Goal: Check status: Check status

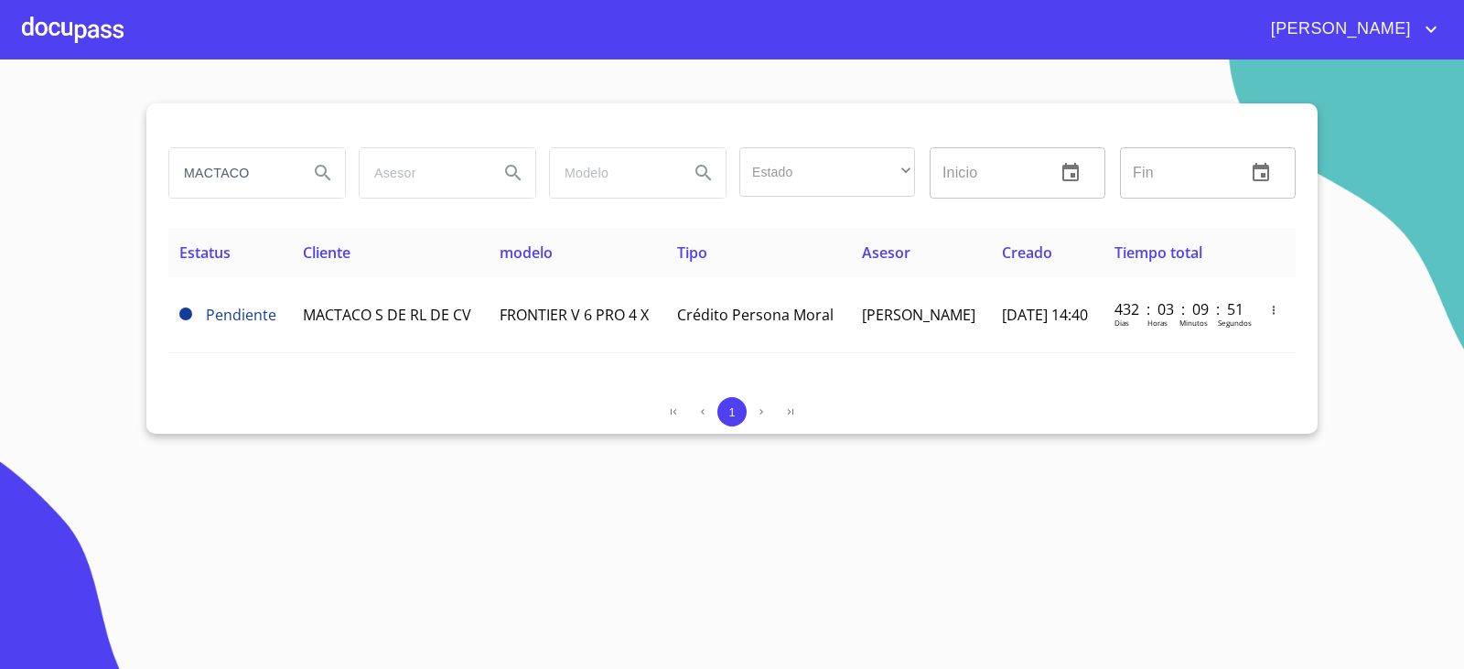
click at [283, 178] on input "MACTACO" at bounding box center [231, 172] width 124 height 49
type input "f"
type input "FRUNATURAL"
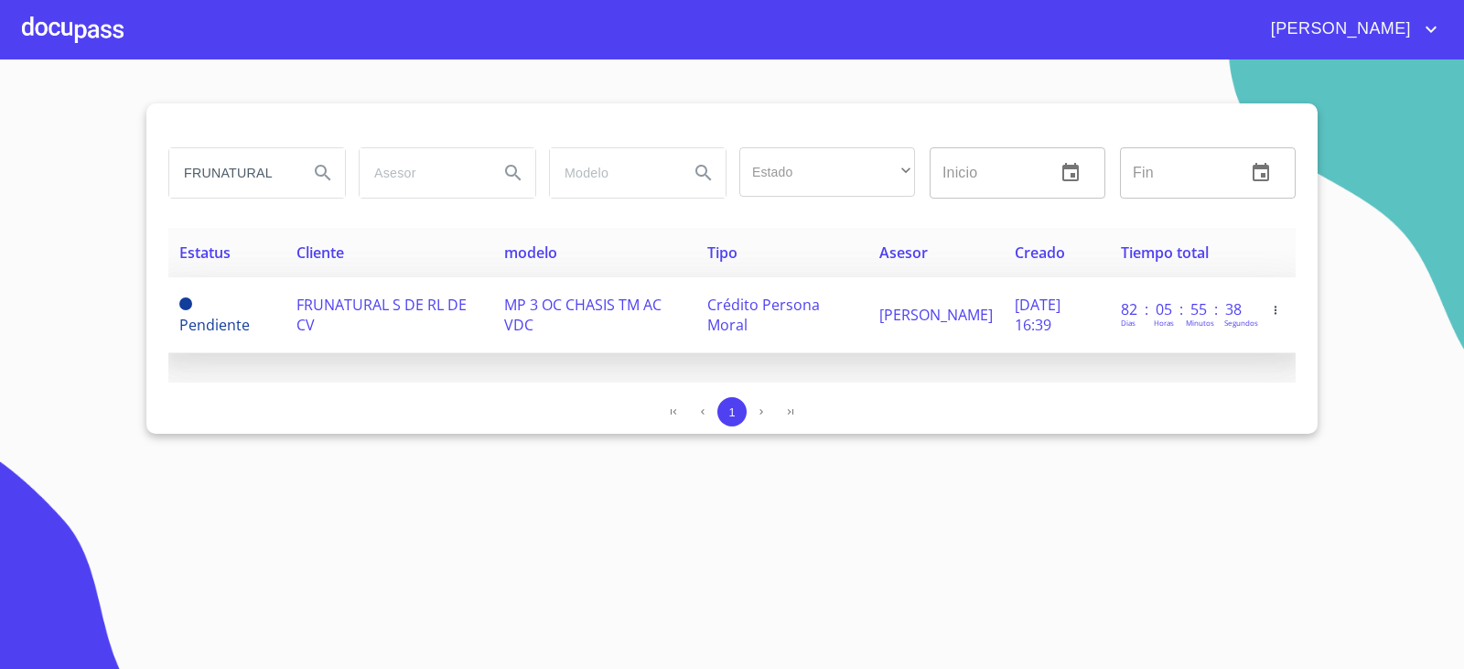
click at [364, 297] on span "FRUNATURAL S DE RL DE CV" at bounding box center [381, 315] width 170 height 40
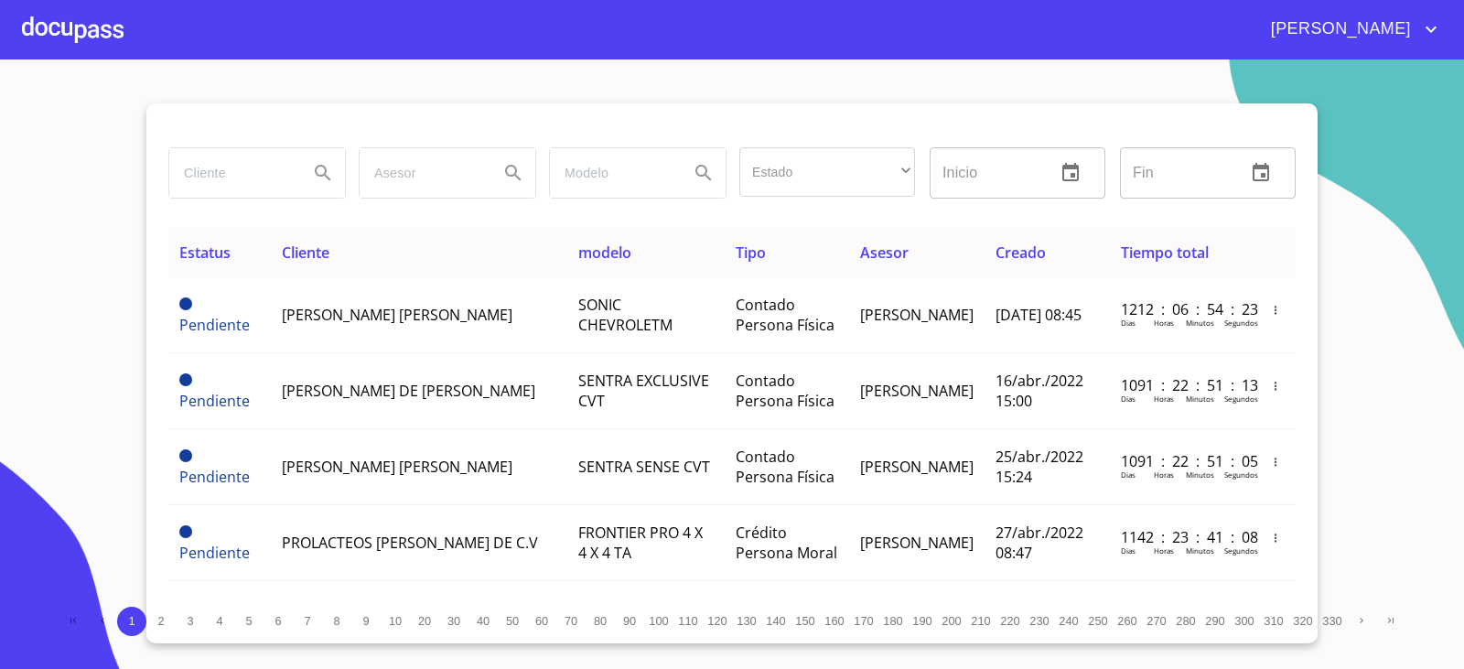
click at [242, 189] on input "search" at bounding box center [231, 172] width 124 height 49
type input "FRUNATURAL"
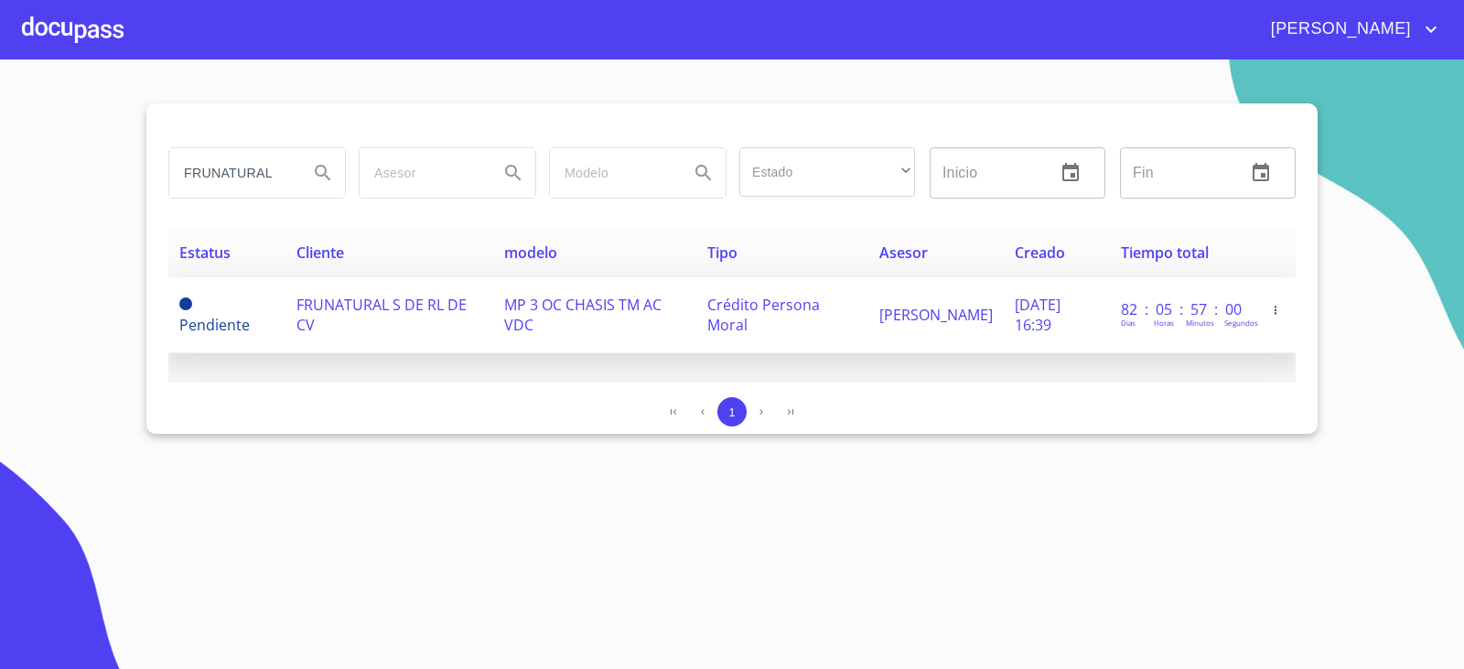
click at [411, 290] on td "FRUNATURAL S DE RL DE CV" at bounding box center [389, 315] width 208 height 76
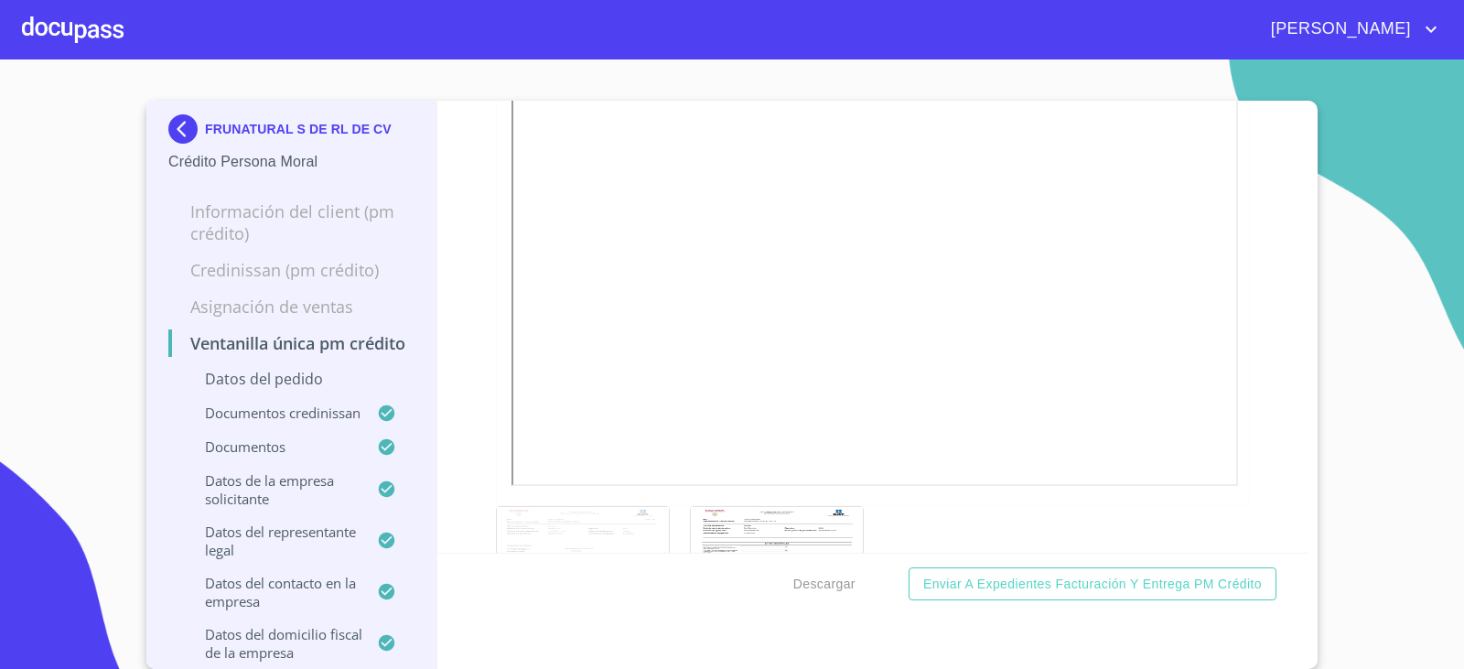
scroll to position [6954, 0]
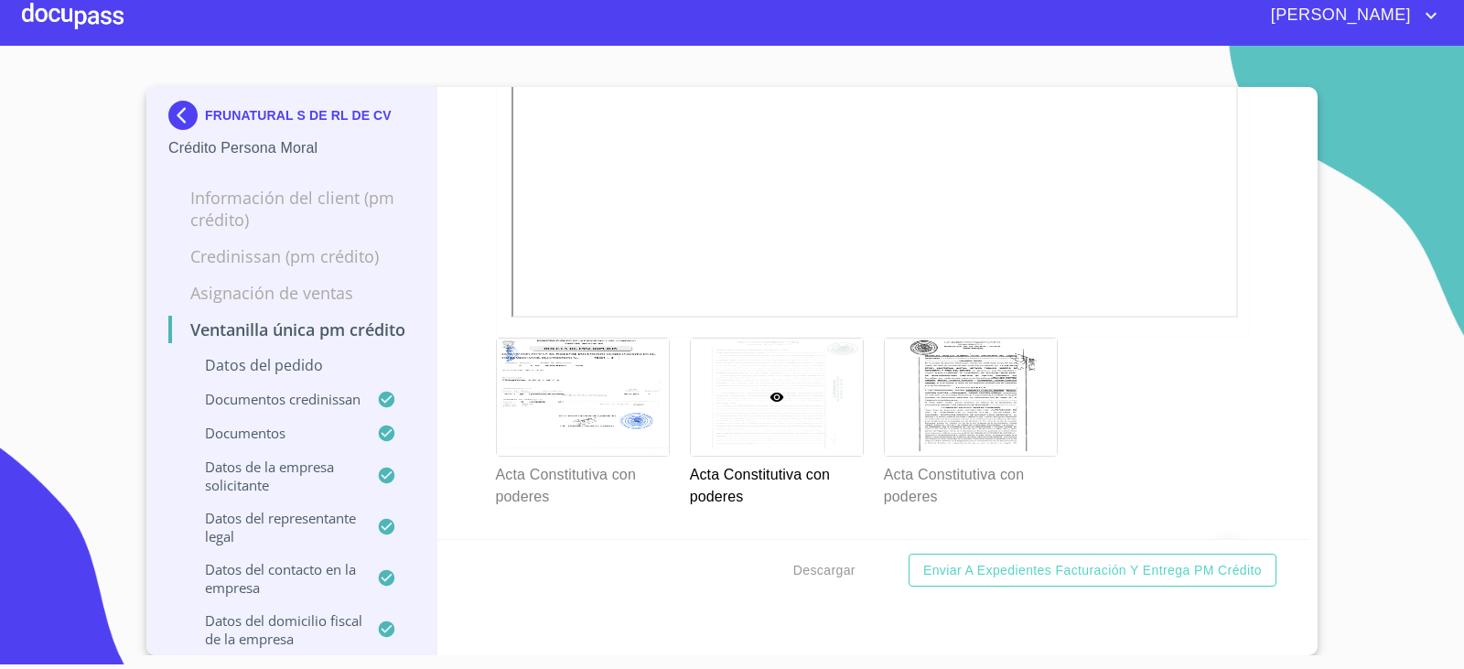
scroll to position [6310, 0]
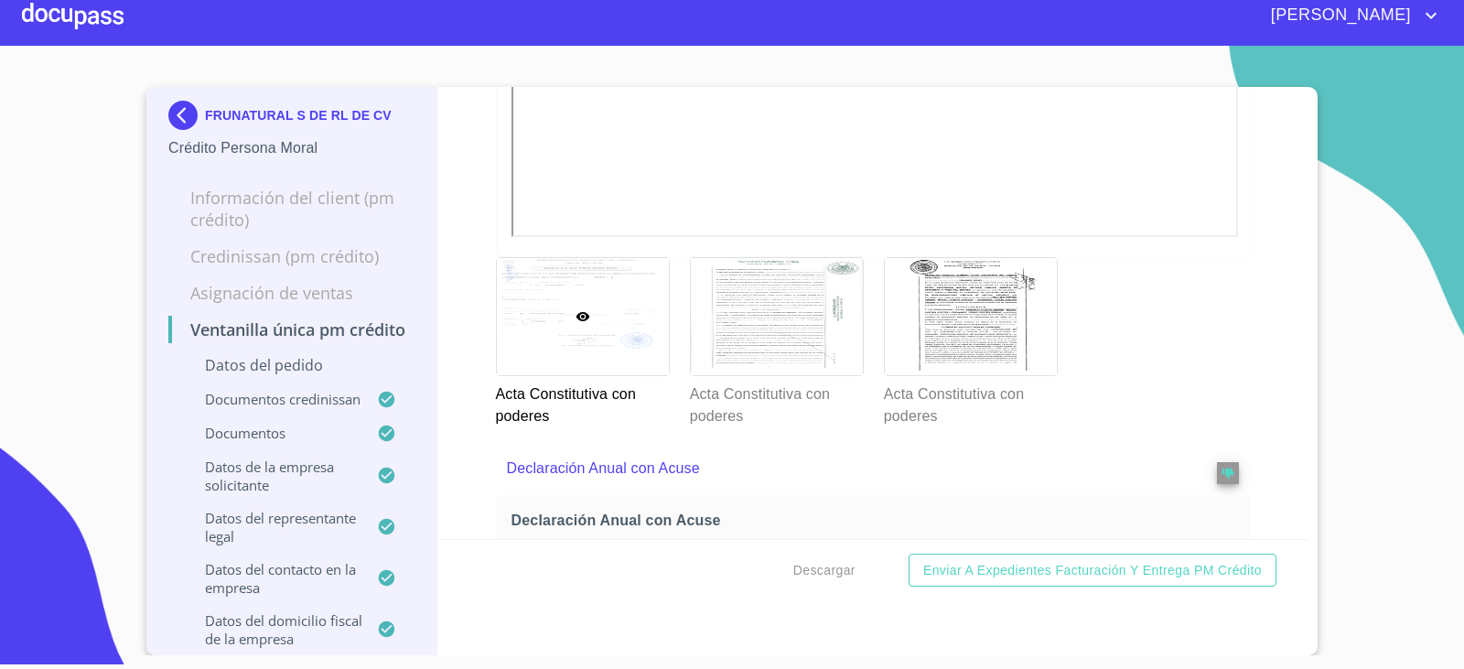
drag, startPoint x: 157, startPoint y: 129, endPoint x: 160, endPoint y: 108, distance: 21.2
click at [158, 129] on div "FRUNATURAL S DE RL DE CV Crédito Persona Moral Información del Client (PM crédi…" at bounding box center [291, 371] width 291 height 568
click at [166, 112] on div "FRUNATURAL S DE RL DE CV Crédito Persona Moral Información del Client (PM crédi…" at bounding box center [291, 371] width 291 height 568
click at [178, 115] on img at bounding box center [186, 115] width 37 height 29
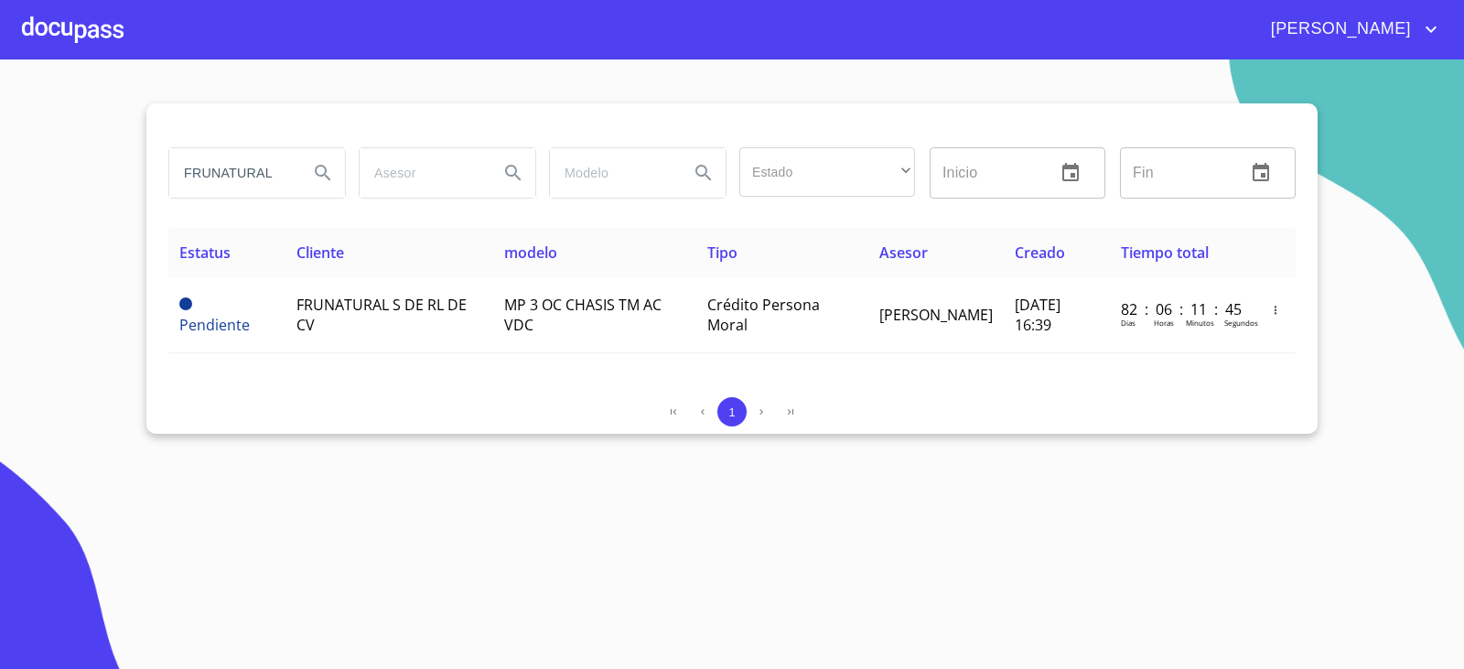
click at [333, 479] on section "FRUNATURAL Estado ​ ​ Inicio ​ Fin ​ Estatus Cliente modelo Tipo Asesor Creado …" at bounding box center [732, 363] width 1464 height 609
click at [303, 178] on button "Search" at bounding box center [323, 173] width 44 height 44
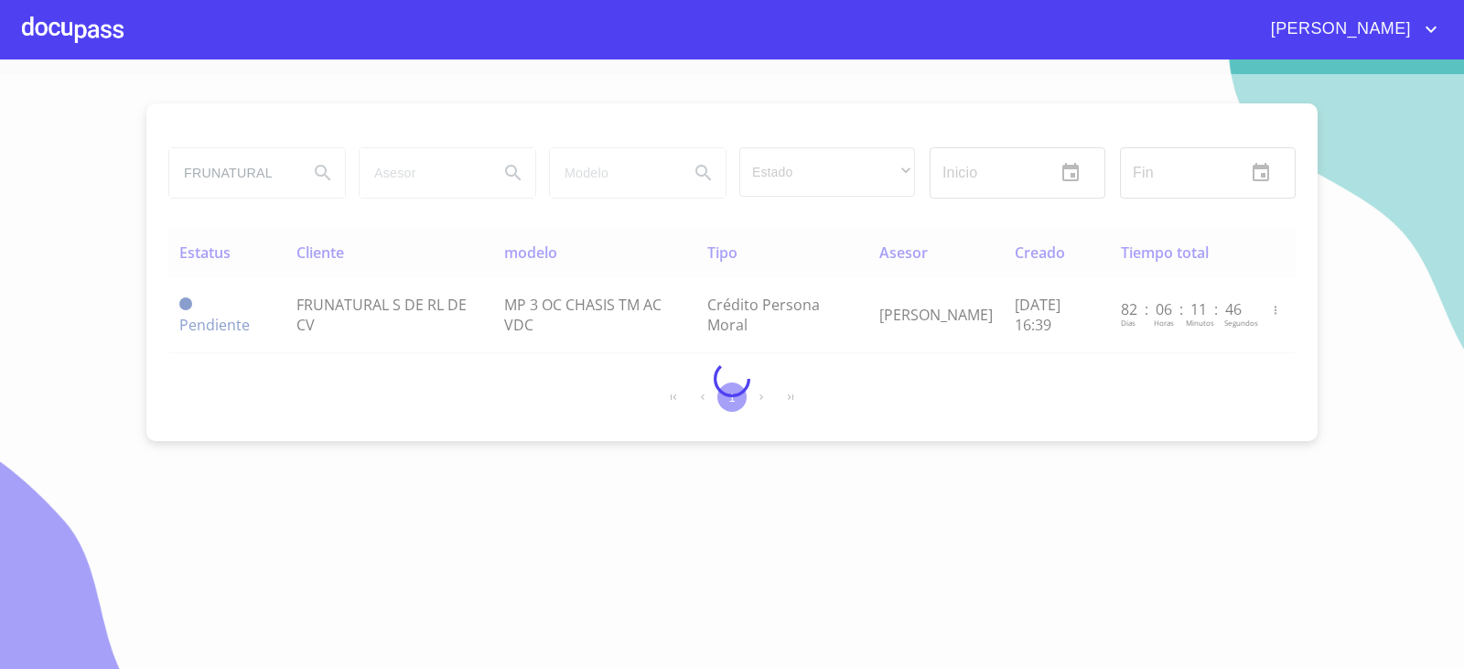
click at [303, 178] on div at bounding box center [732, 378] width 1464 height 609
click at [292, 173] on div at bounding box center [732, 378] width 1464 height 609
click at [287, 174] on div at bounding box center [732, 378] width 1464 height 609
click at [284, 174] on div at bounding box center [732, 378] width 1464 height 609
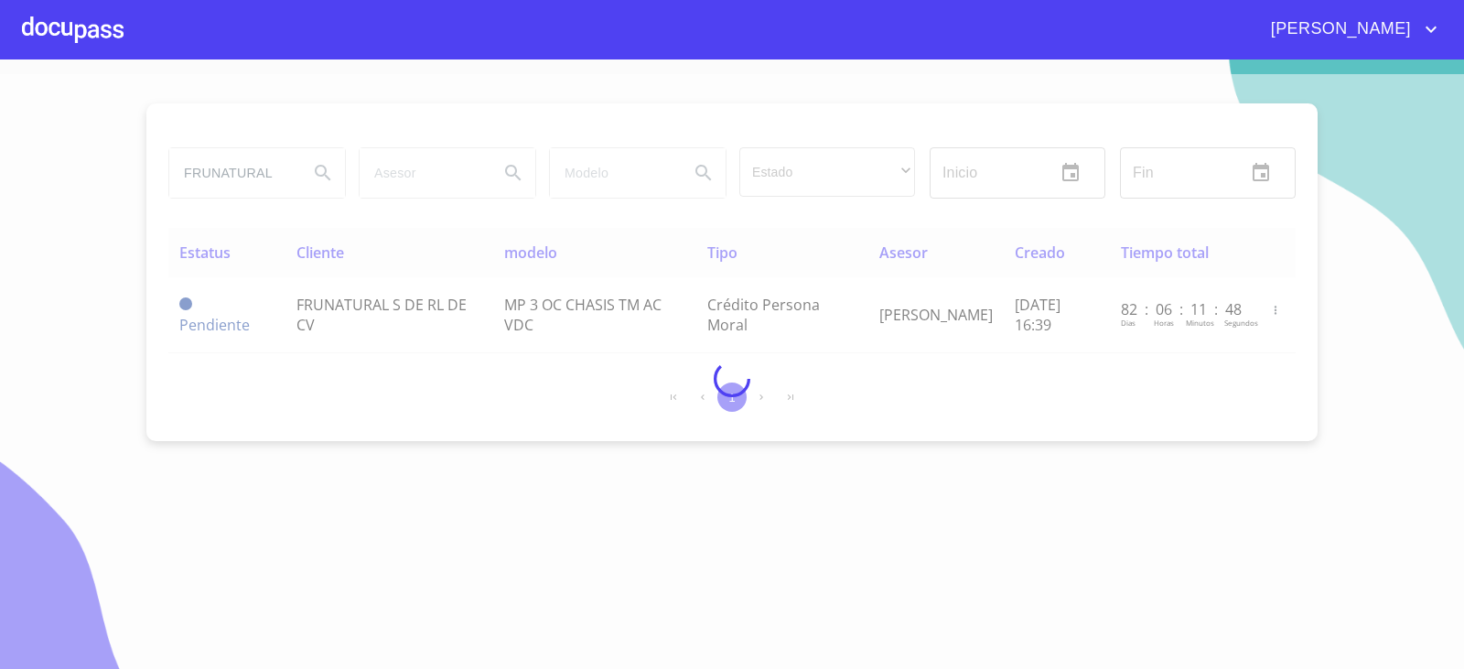
click at [280, 174] on div at bounding box center [732, 378] width 1464 height 609
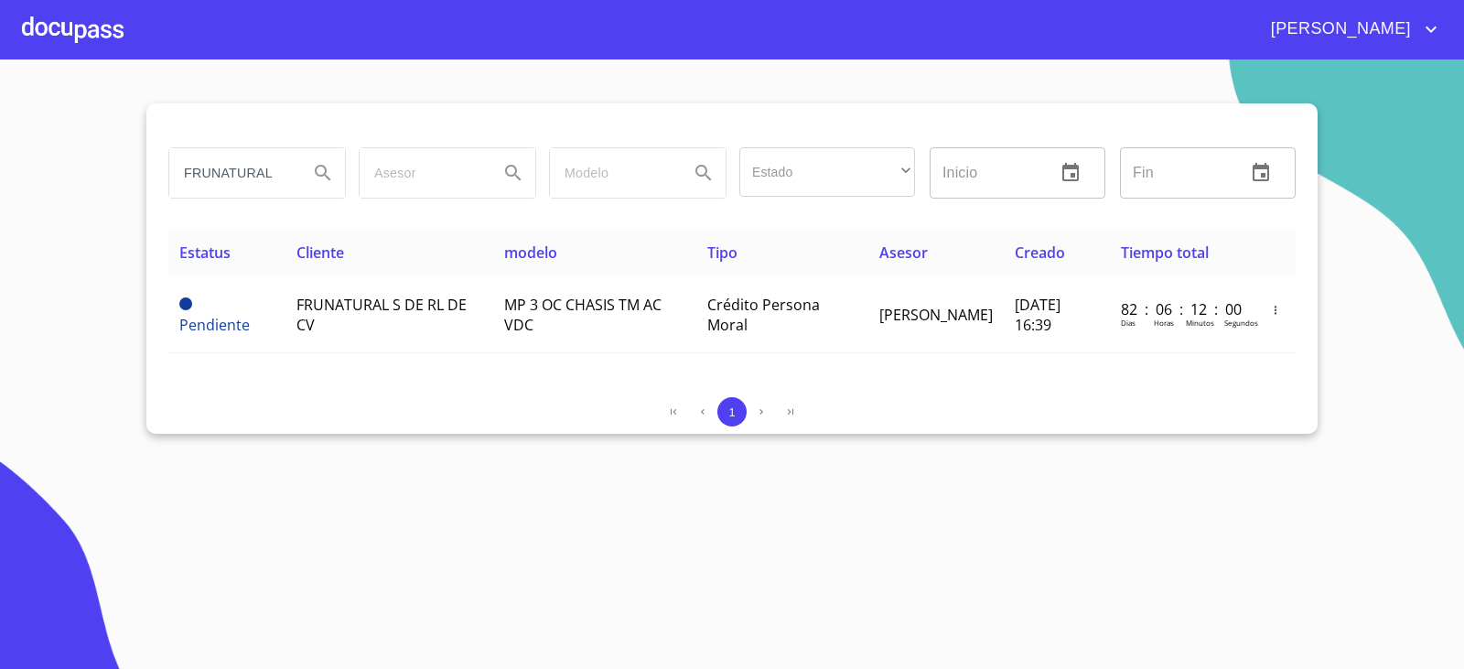
click at [299, 180] on div "FRUNATURAL" at bounding box center [257, 172] width 176 height 49
type input "F"
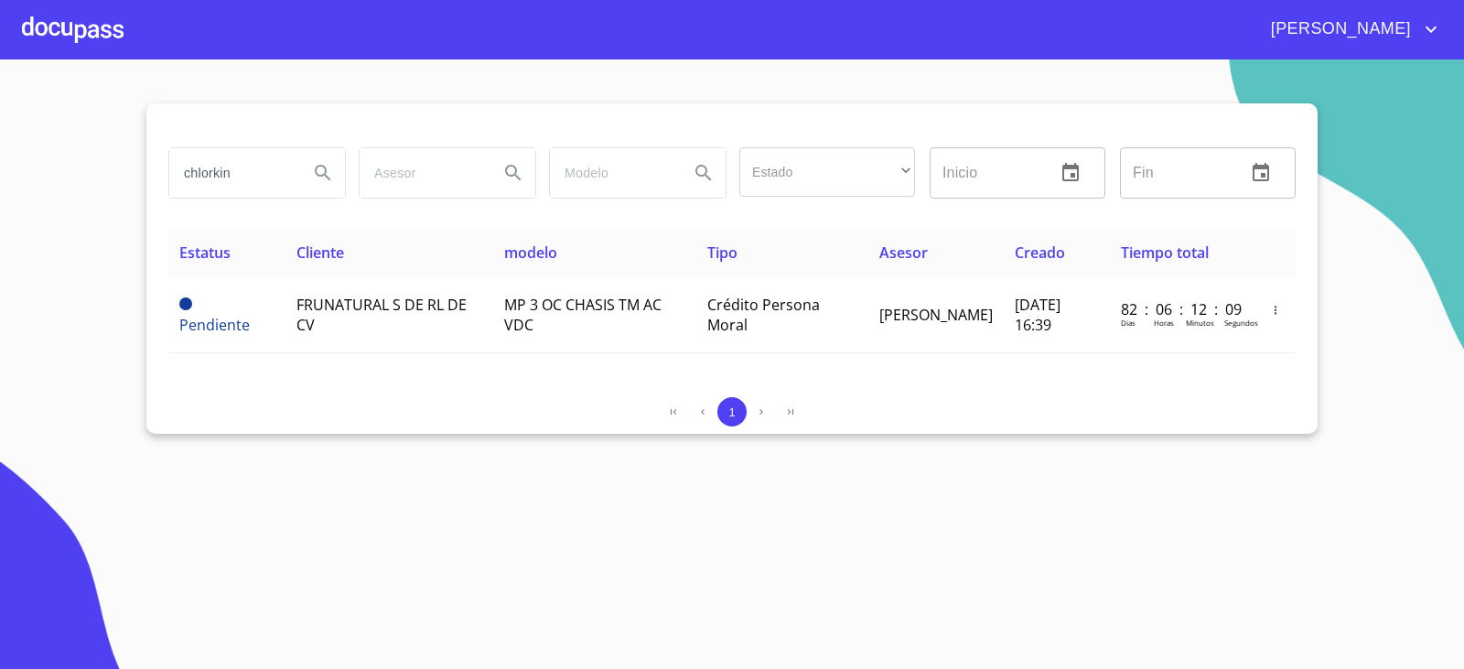
type input "chlorkin"
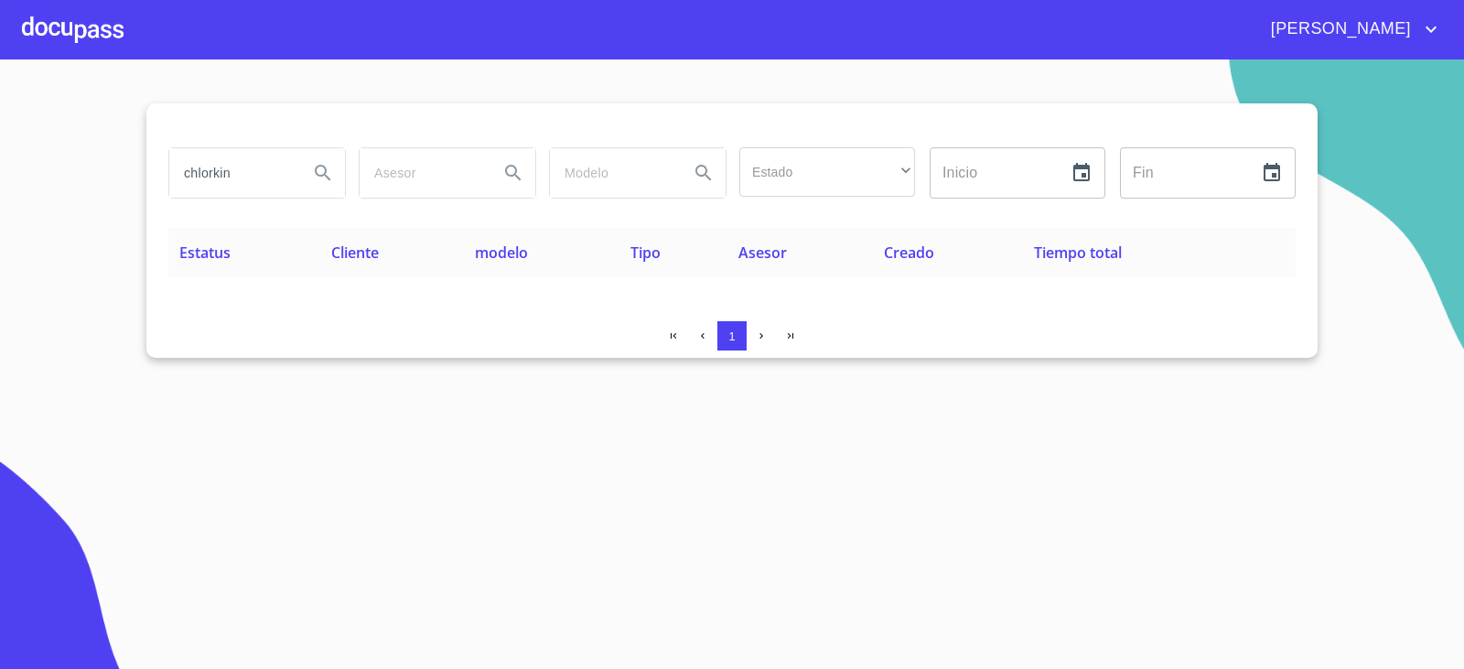
click at [253, 185] on input "chlorkin" at bounding box center [231, 172] width 124 height 49
click at [252, 173] on input "chlorkin" at bounding box center [231, 172] width 124 height 49
drag, startPoint x: 252, startPoint y: 172, endPoint x: 141, endPoint y: 157, distance: 111.7
click at [141, 157] on section "chlorkin Estado ​ ​ Inicio ​ Fin ​ Estatus Cliente modelo Tipo Asesor Creado Ti…" at bounding box center [732, 363] width 1464 height 609
click at [267, 188] on input "chlorkin" at bounding box center [231, 172] width 124 height 49
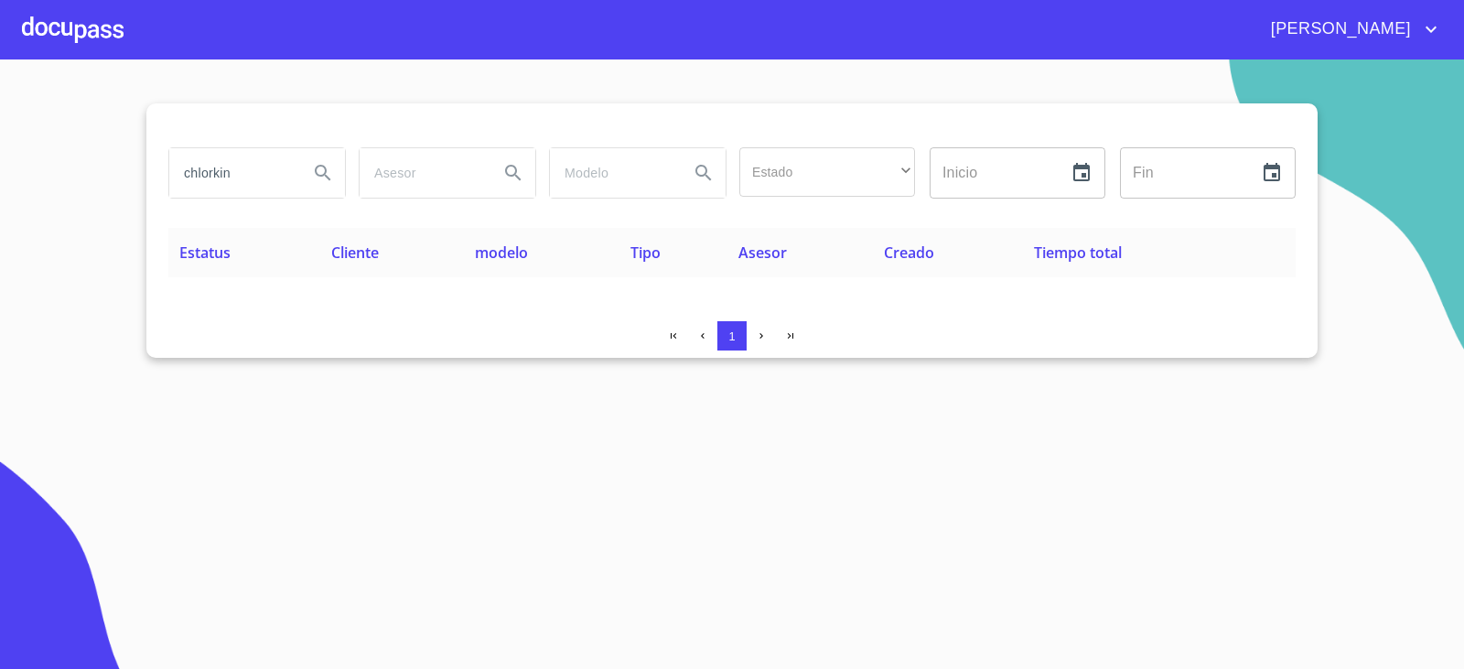
drag, startPoint x: 279, startPoint y: 301, endPoint x: 248, endPoint y: 350, distance: 58.4
click at [248, 350] on div "1" at bounding box center [731, 339] width 1127 height 37
click at [378, 392] on section "chlorkin Estado ​ ​ Inicio ​ Fin ​ Estatus Cliente modelo Tipo Asesor Creado Ti…" at bounding box center [732, 363] width 1464 height 609
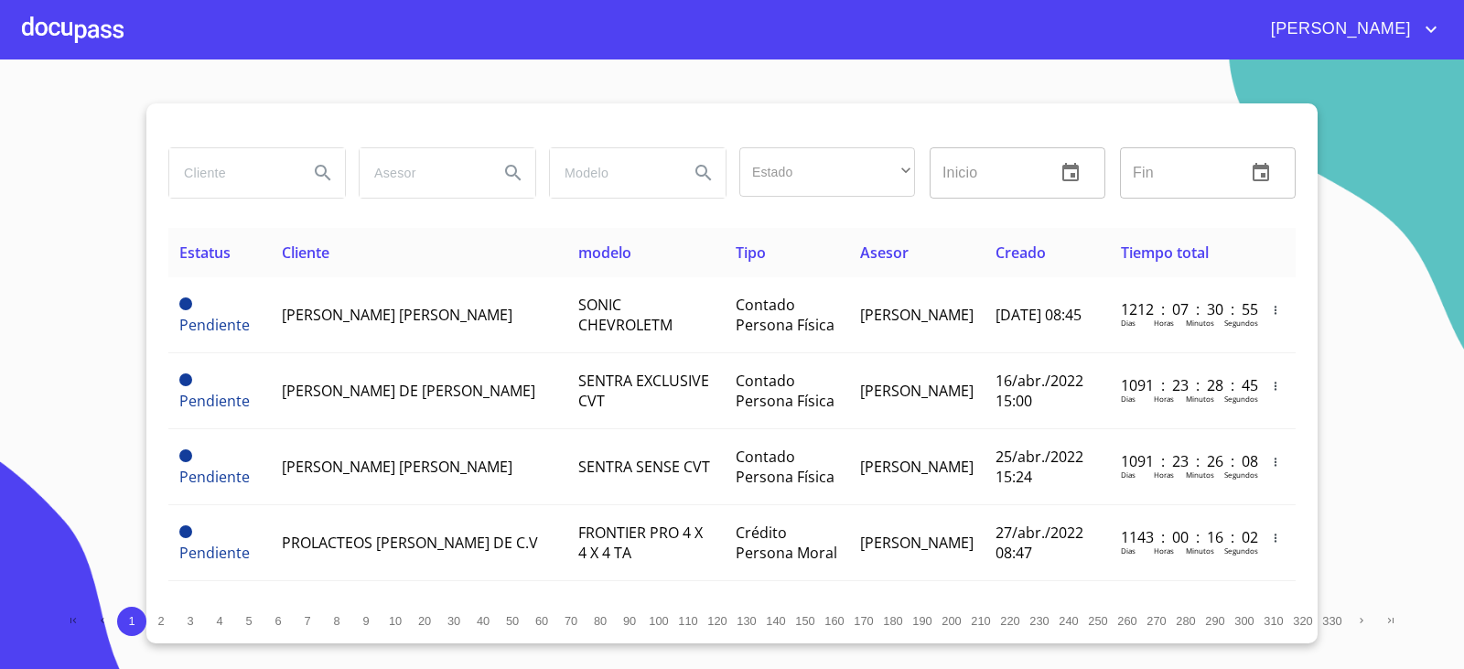
click at [260, 180] on input "search" at bounding box center [231, 172] width 124 height 49
type input "DNR GROU"
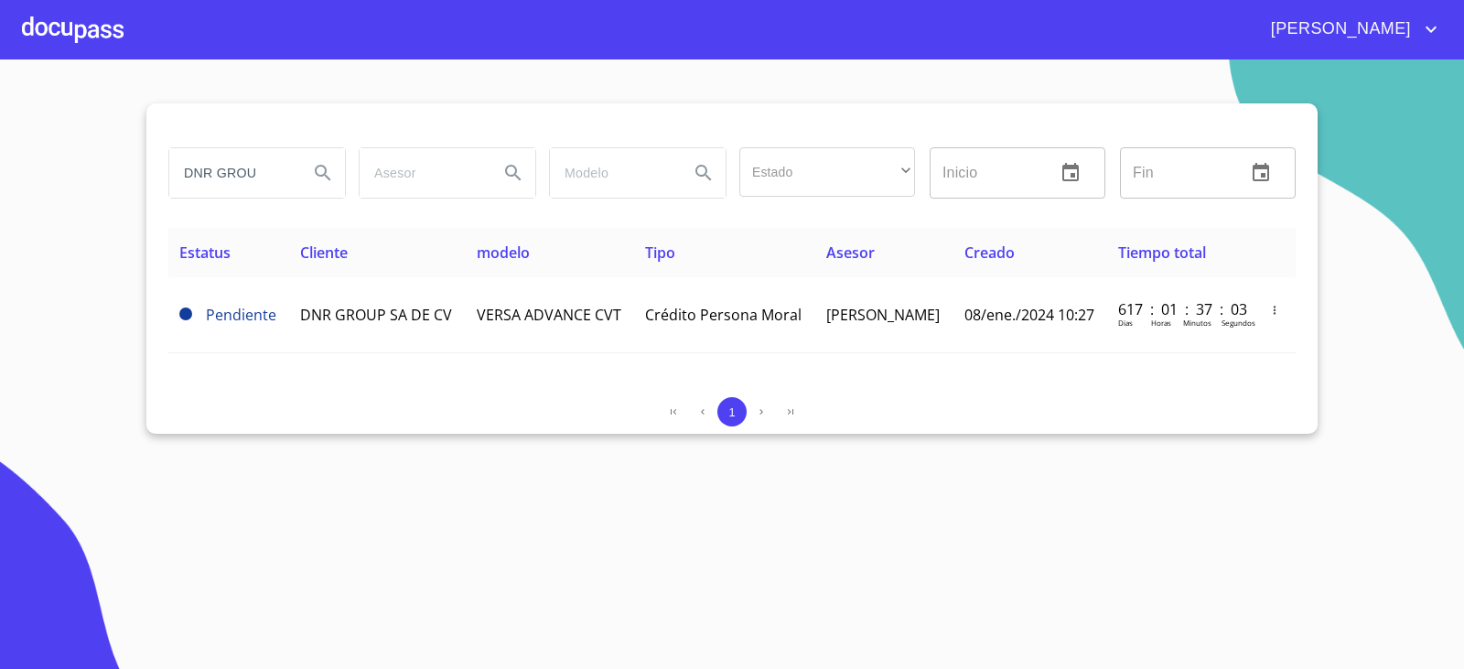
drag, startPoint x: 471, startPoint y: 554, endPoint x: 348, endPoint y: 502, distance: 133.7
click at [348, 502] on section "DNR GROU Estado ​ ​ Inicio ​ Fin ​ Estatus Cliente modelo Tipo Asesor Creado Ti…" at bounding box center [732, 363] width 1464 height 609
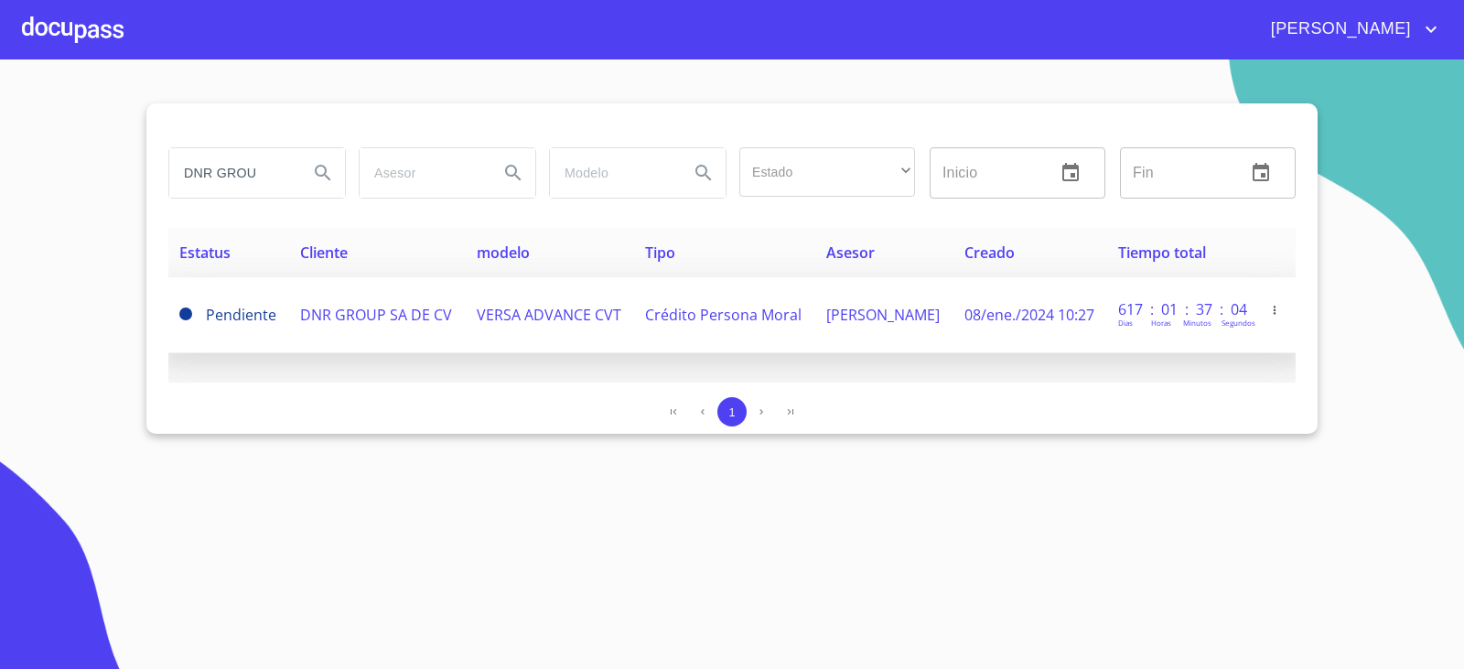
click at [357, 310] on span "DNR GROUP SA DE CV" at bounding box center [376, 315] width 152 height 20
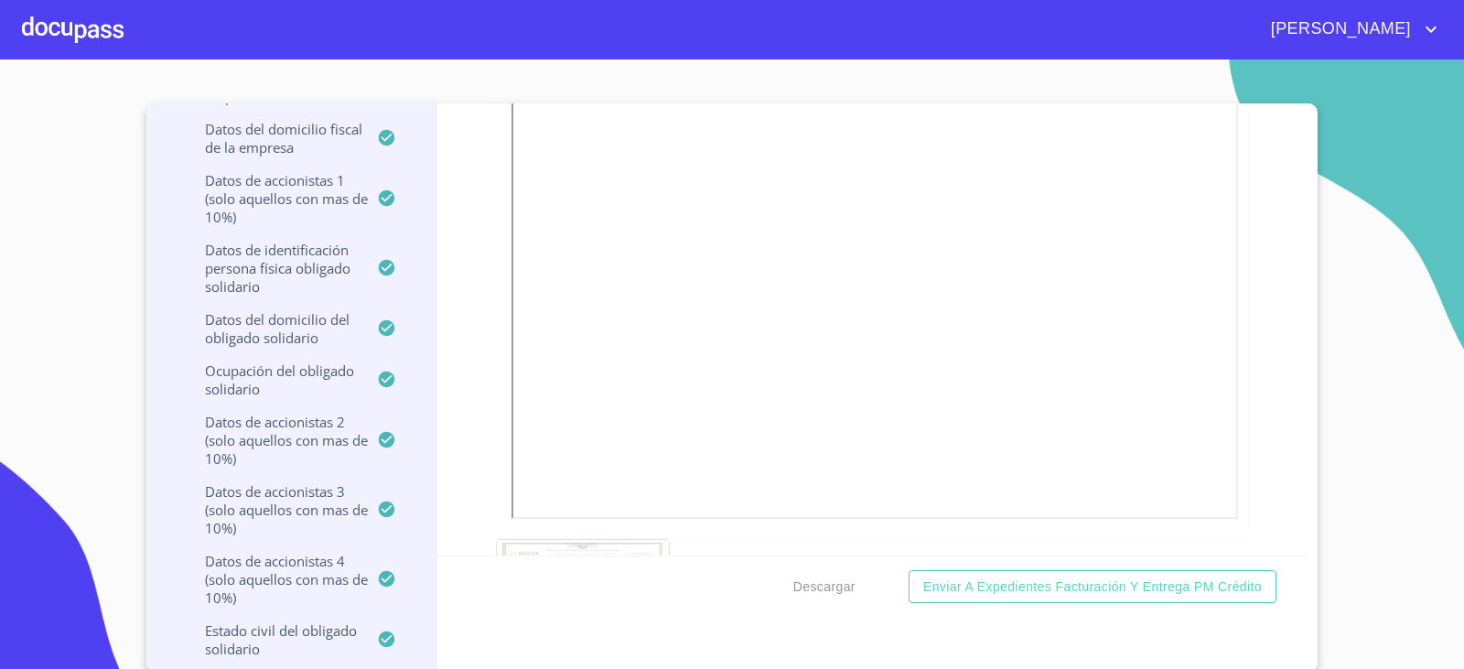
scroll to position [10340, 0]
drag, startPoint x: 506, startPoint y: 336, endPoint x: 463, endPoint y: 328, distance: 43.8
click at [458, 329] on div "Ventanilla única PM crédito Datos del pedido Marca   * Nissan ​ Año 2024 ​ Colo…" at bounding box center [873, 329] width 872 height 452
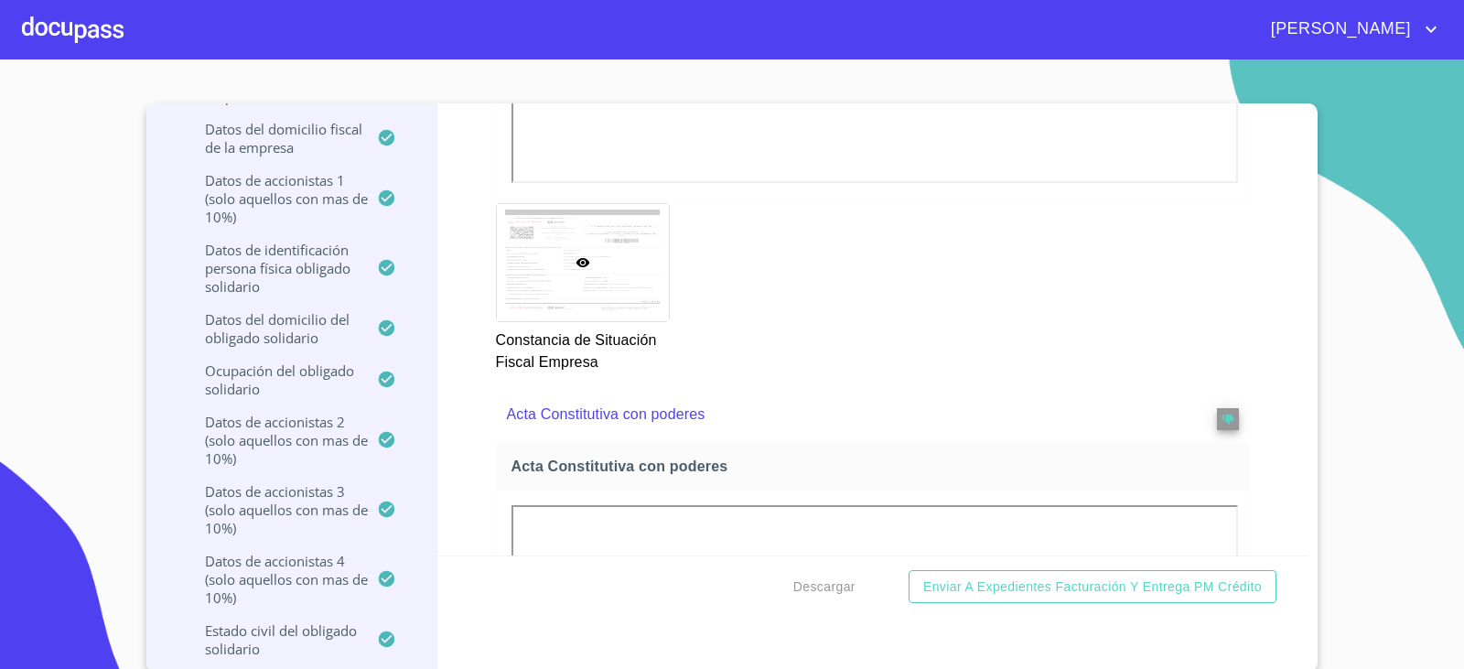
scroll to position [6115, 0]
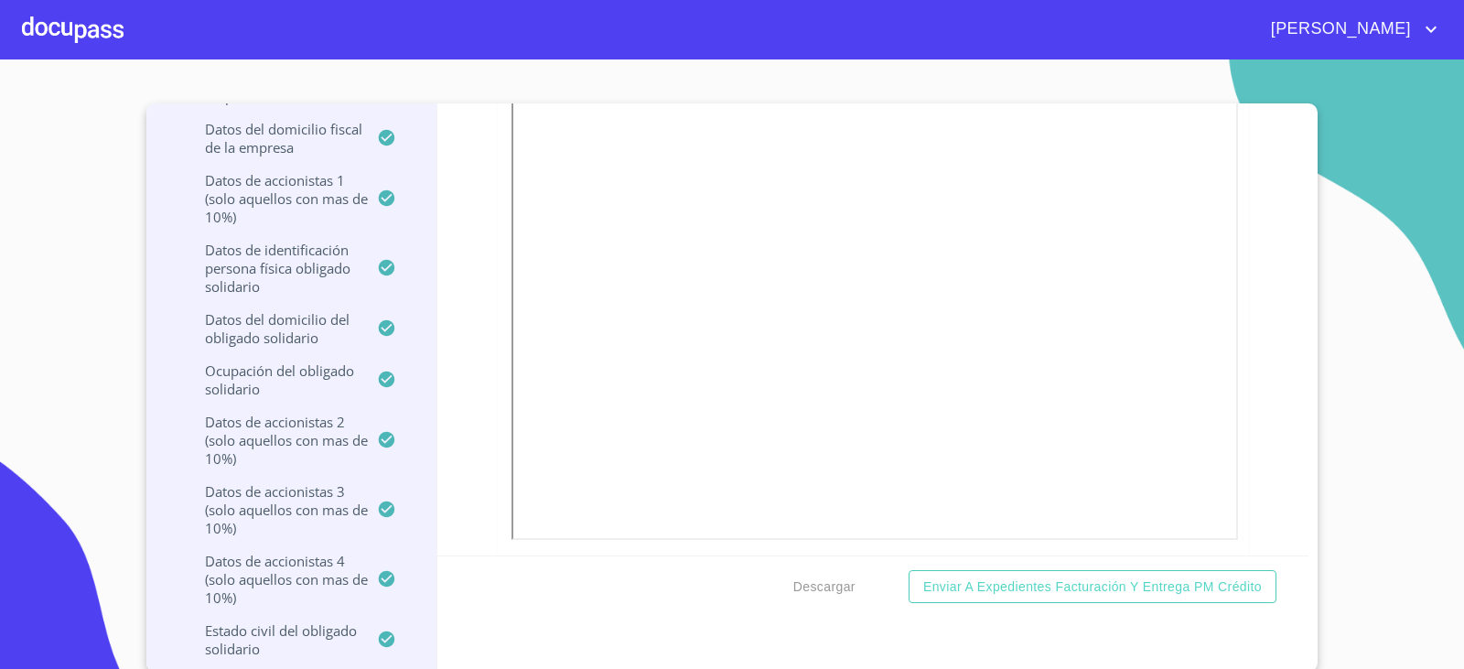
click at [997, 75] on section "DNR GROUP SA DE CV Crédito Persona Moral Información del Client (PM crédito) Cr…" at bounding box center [732, 363] width 1464 height 609
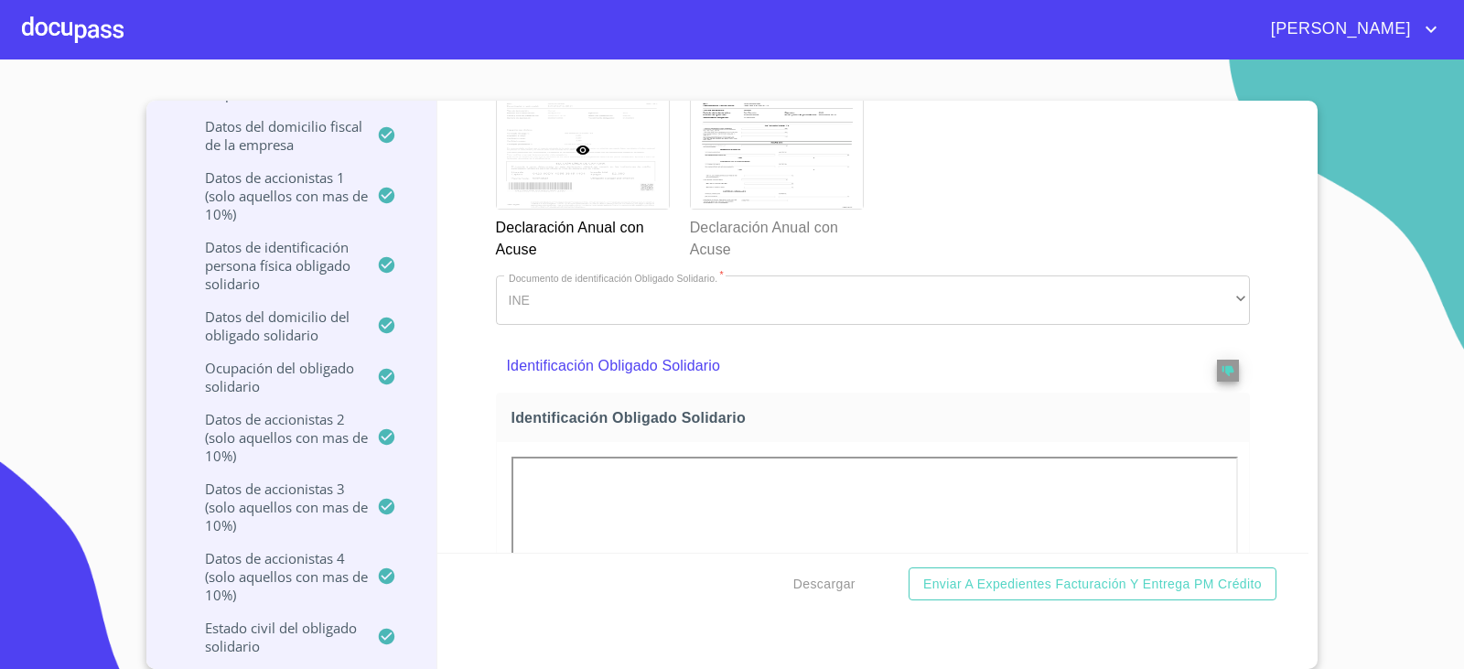
scroll to position [0, 0]
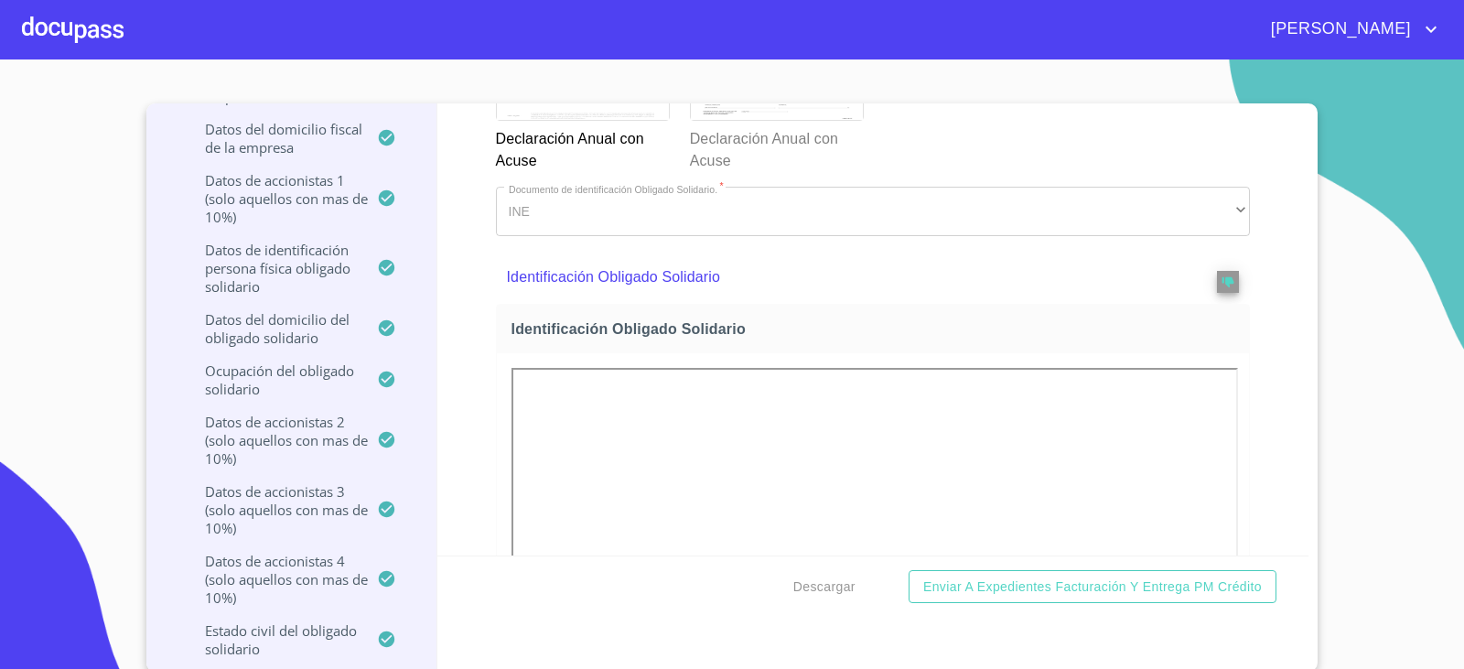
click at [552, 172] on p "Declaración Anual con Acuse" at bounding box center [582, 146] width 172 height 51
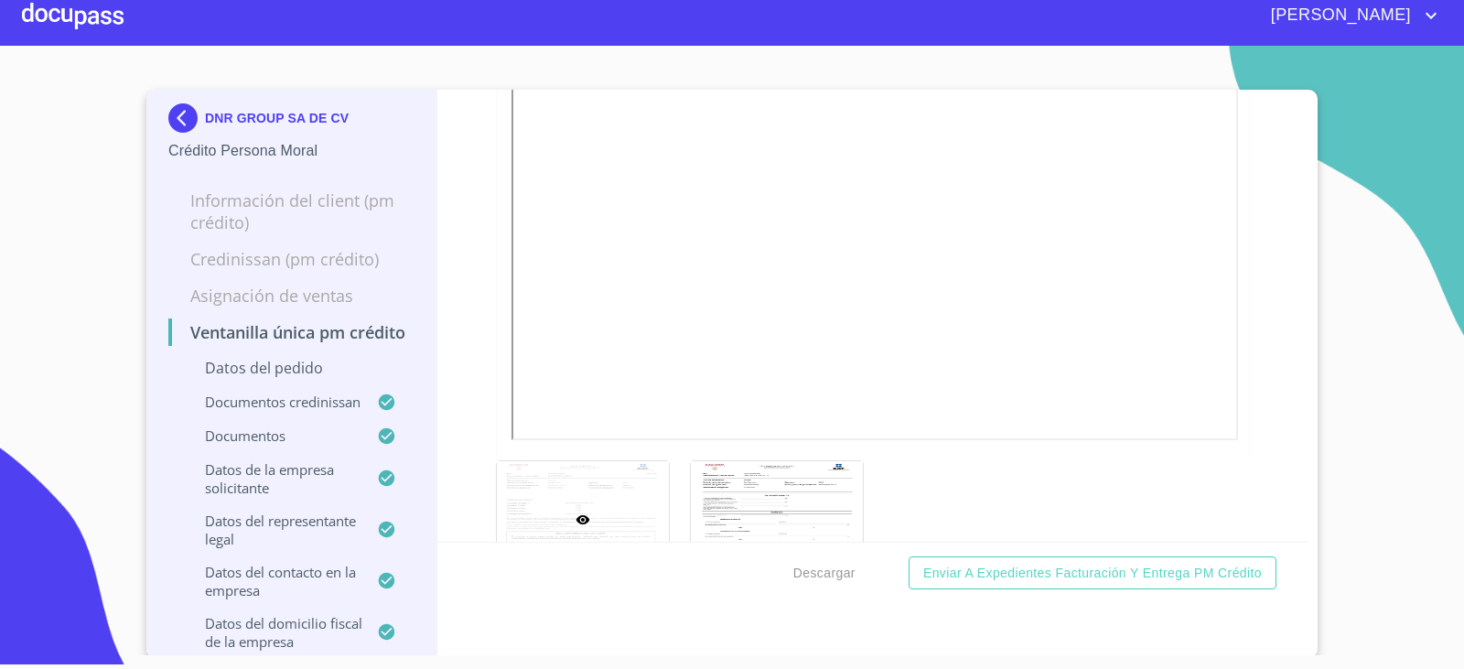
click at [170, 106] on img at bounding box center [186, 117] width 37 height 29
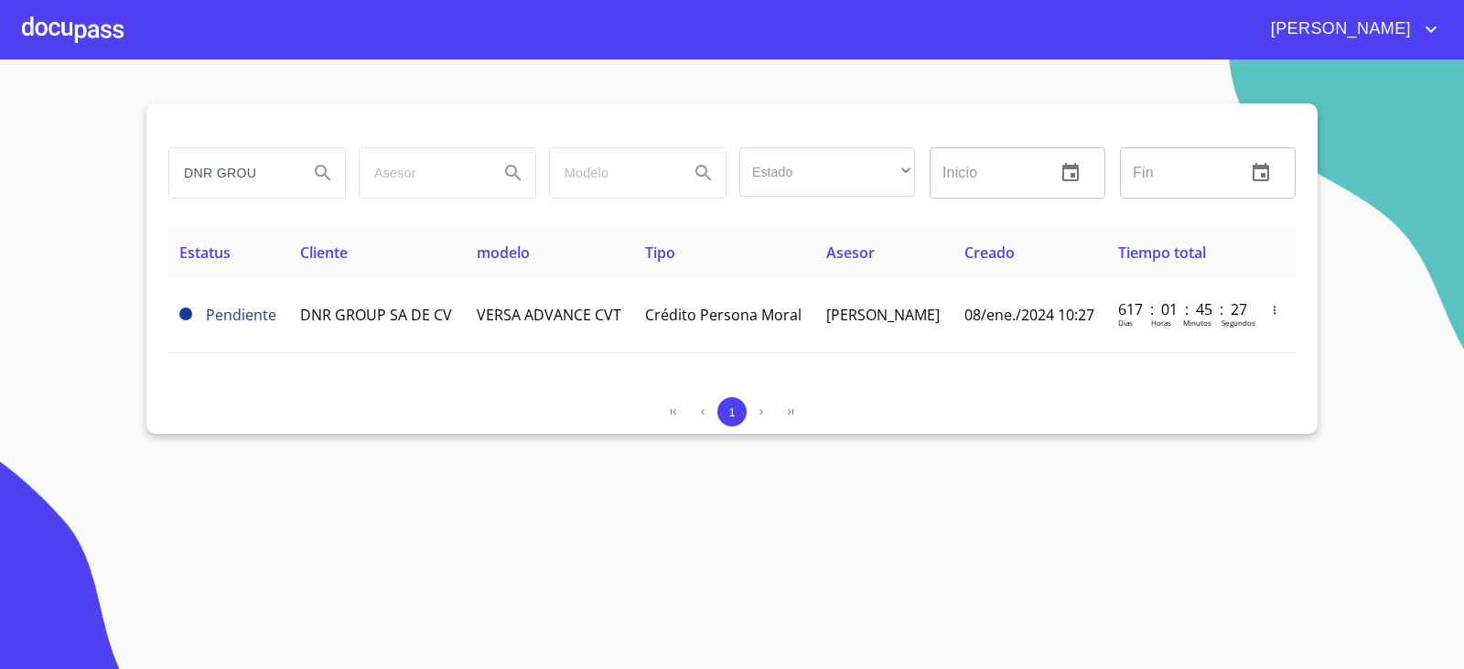
click at [274, 171] on input "DNR GROU" at bounding box center [231, 172] width 124 height 49
click at [264, 172] on input "DNR GROU" at bounding box center [231, 172] width 124 height 49
type input "BARUSH"
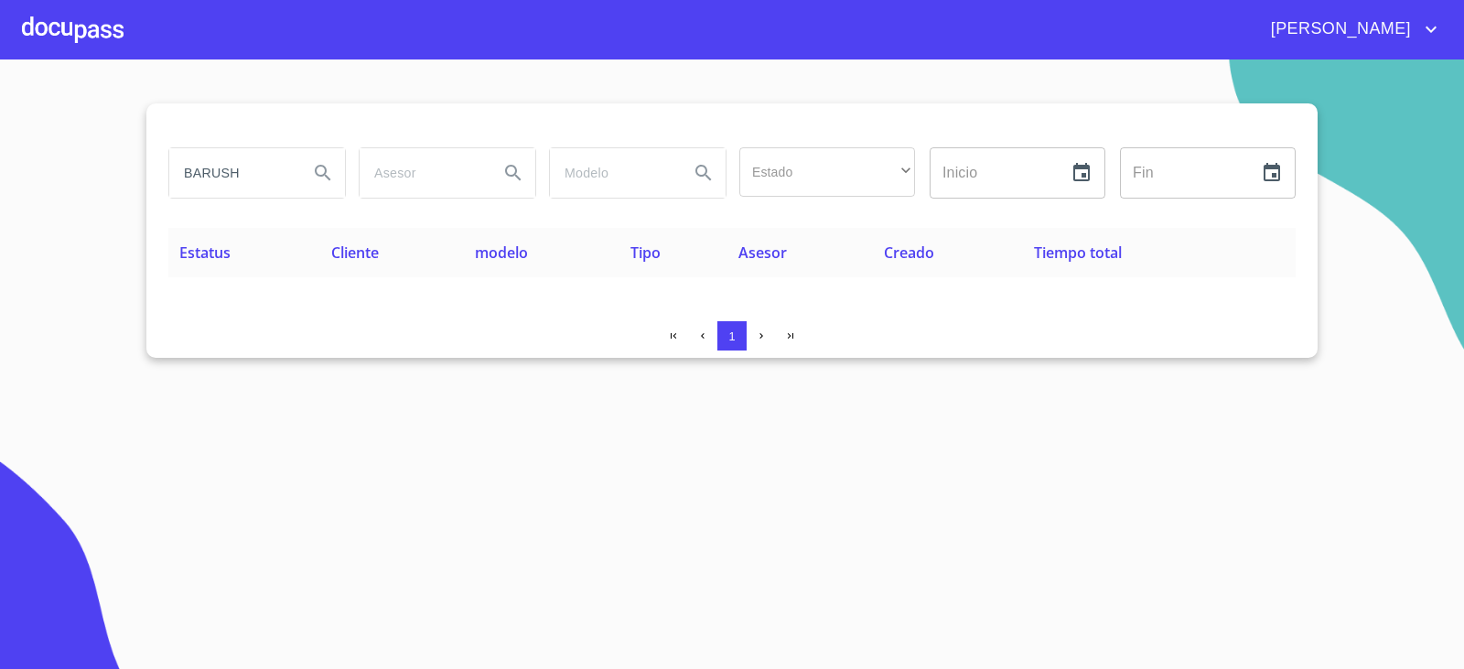
drag, startPoint x: 100, startPoint y: 117, endPoint x: 0, endPoint y: 48, distance: 121.6
click at [0, 48] on div "Juana BARUSH Estado ​ ​ Inicio ​ Fin ​ Estatus Cliente modelo Tipo Asesor Cread…" at bounding box center [732, 334] width 1464 height 669
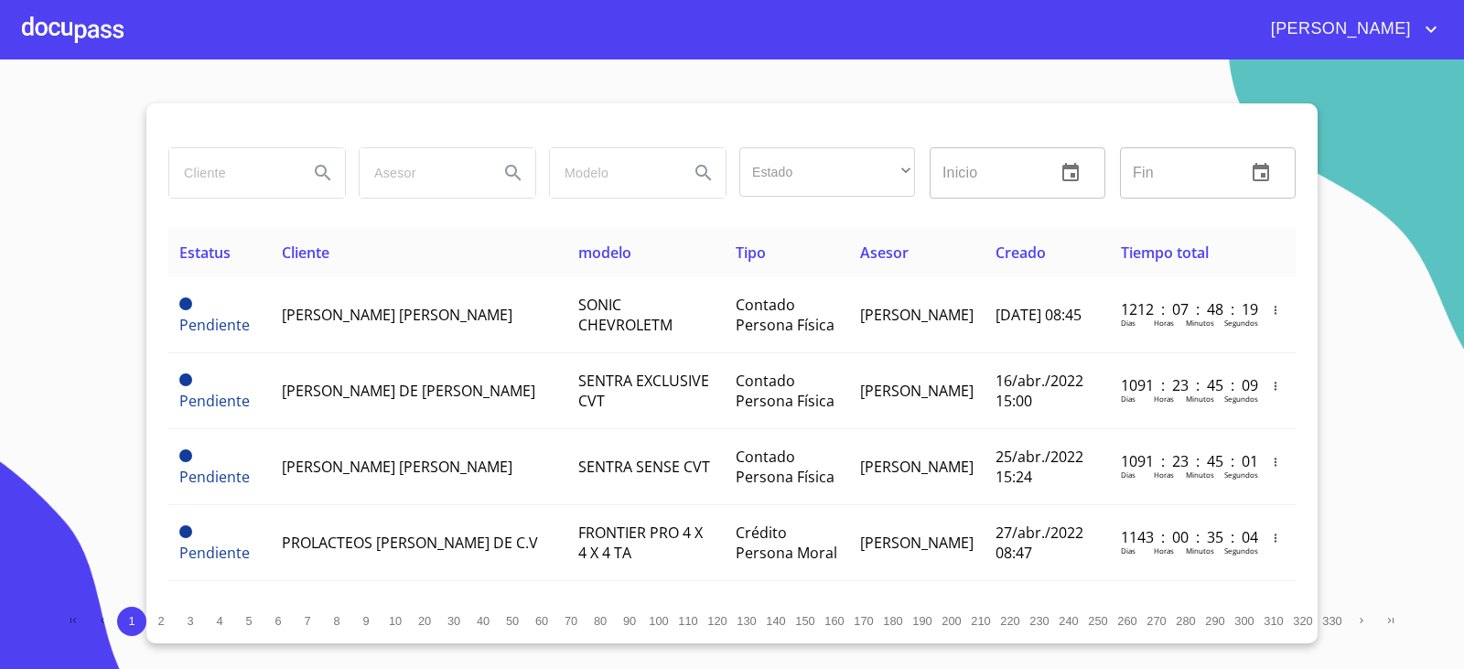
drag, startPoint x: 0, startPoint y: 0, endPoint x: 86, endPoint y: 117, distance: 145.3
click at [78, 111] on section "Estado ​ ​ Inicio ​ Fin ​ Estatus Cliente modelo Tipo Asesor Creado Tiempo tota…" at bounding box center [732, 363] width 1464 height 609
click at [220, 170] on input "search" at bounding box center [231, 172] width 124 height 49
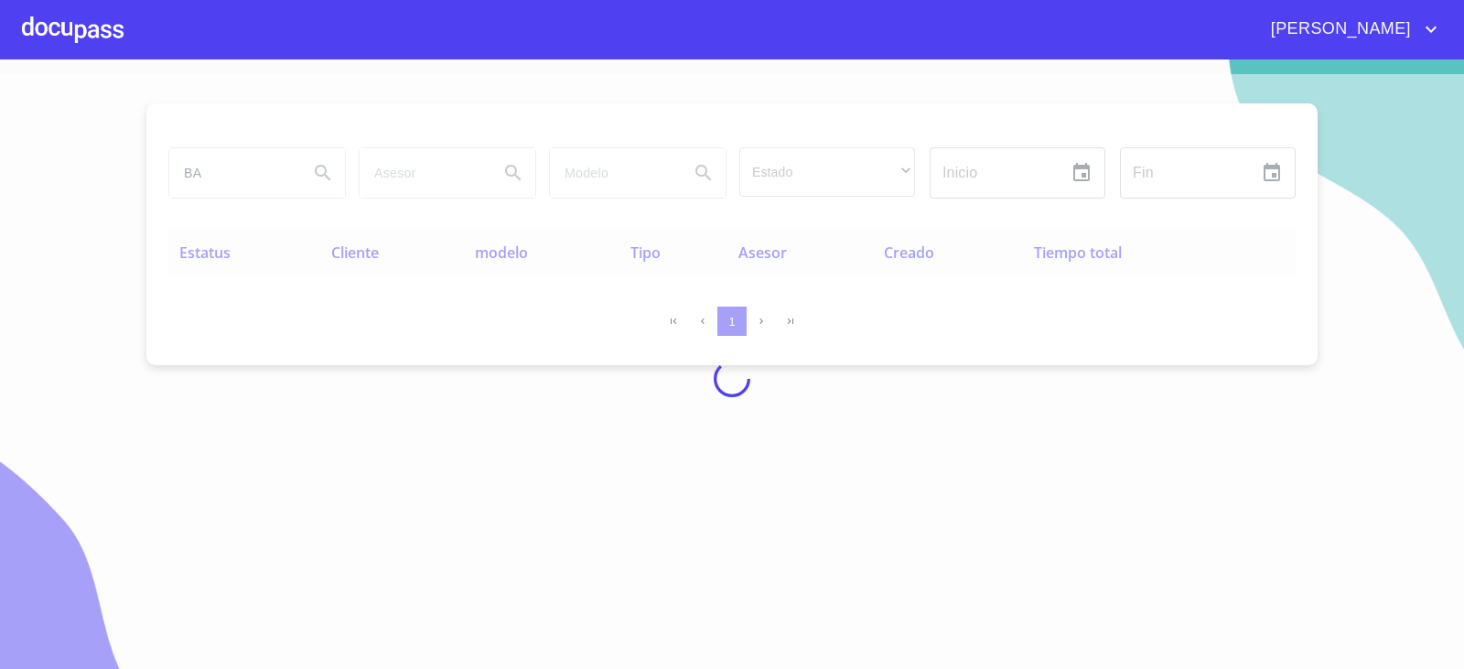
type input "B"
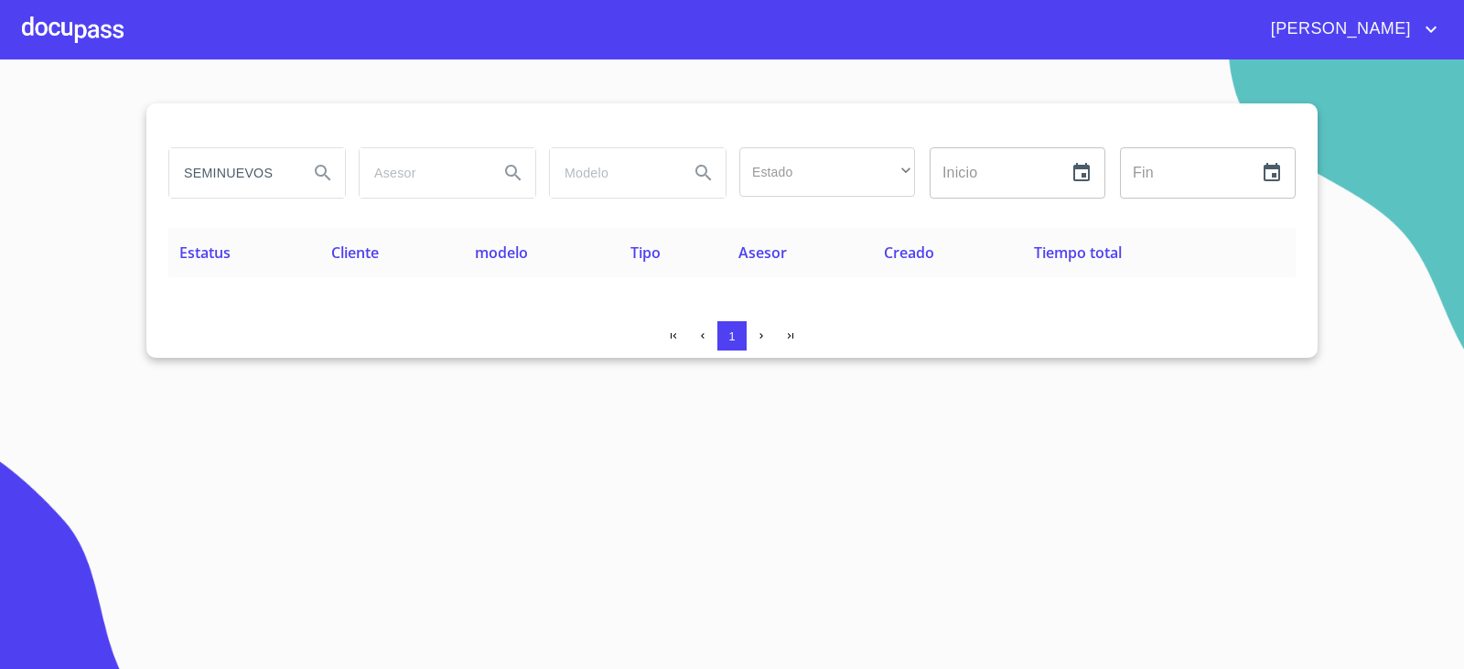
click at [436, 438] on section "SEMINUEVOS Estado ​ ​ Inicio ​ Fin ​ Estatus Cliente modelo Tipo Asesor Creado …" at bounding box center [732, 363] width 1464 height 609
click at [288, 166] on input "SEMINUEVOS" at bounding box center [231, 172] width 124 height 49
click at [449, 325] on div "1" at bounding box center [731, 335] width 1127 height 29
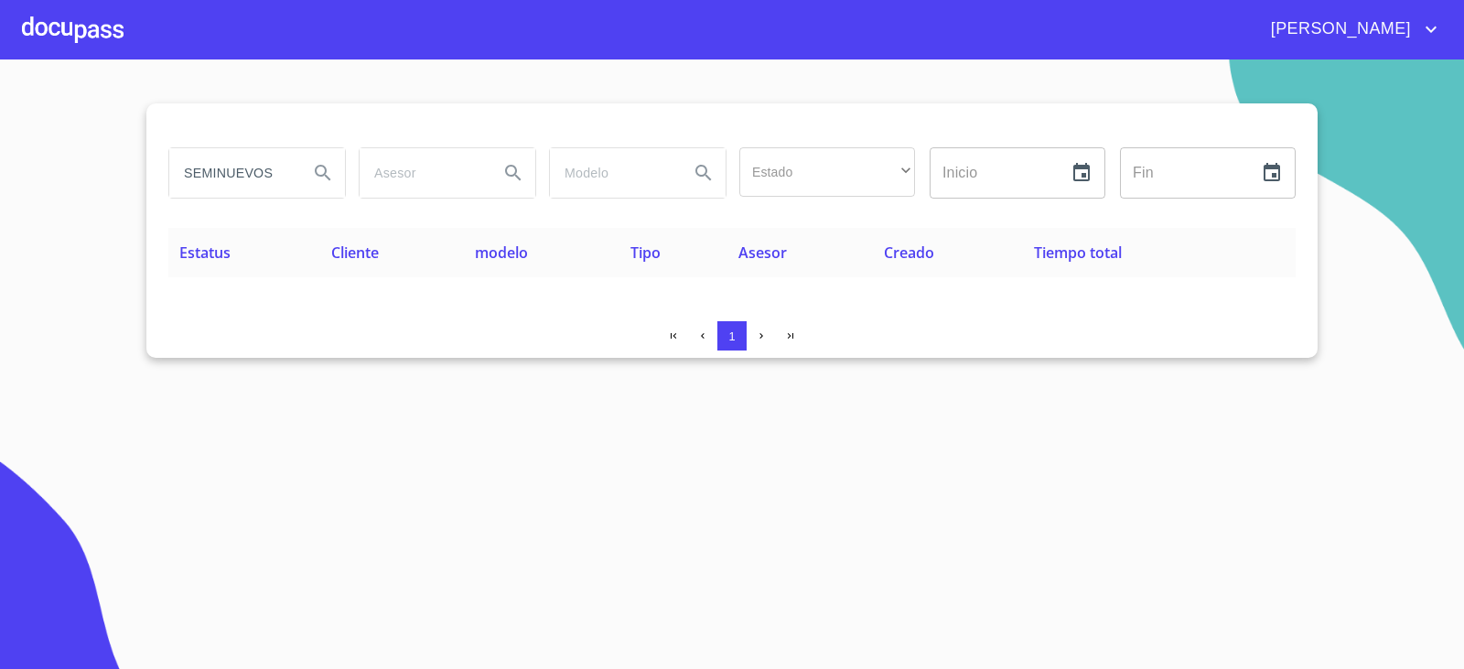
click at [218, 158] on input "SEMINUEVOS" at bounding box center [231, 172] width 124 height 49
click at [222, 159] on input "SEMINUEVOS" at bounding box center [231, 172] width 124 height 49
click at [290, 181] on input "SEMINUEVOS" at bounding box center [231, 172] width 124 height 49
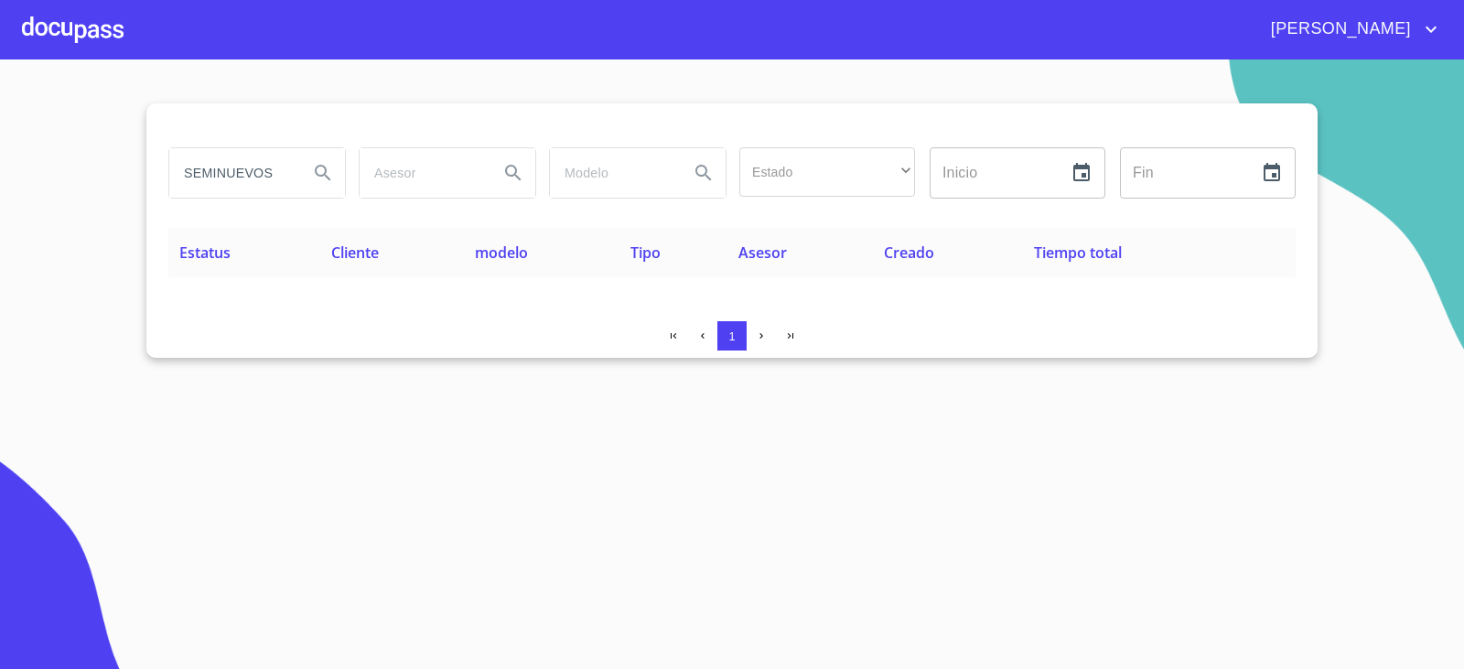
click at [289, 181] on input "SEMINUEVOS" at bounding box center [231, 172] width 124 height 49
click at [289, 179] on input "SEMINUEVOS" at bounding box center [231, 172] width 124 height 49
type input "a"
type input "ARRENDA GDL"
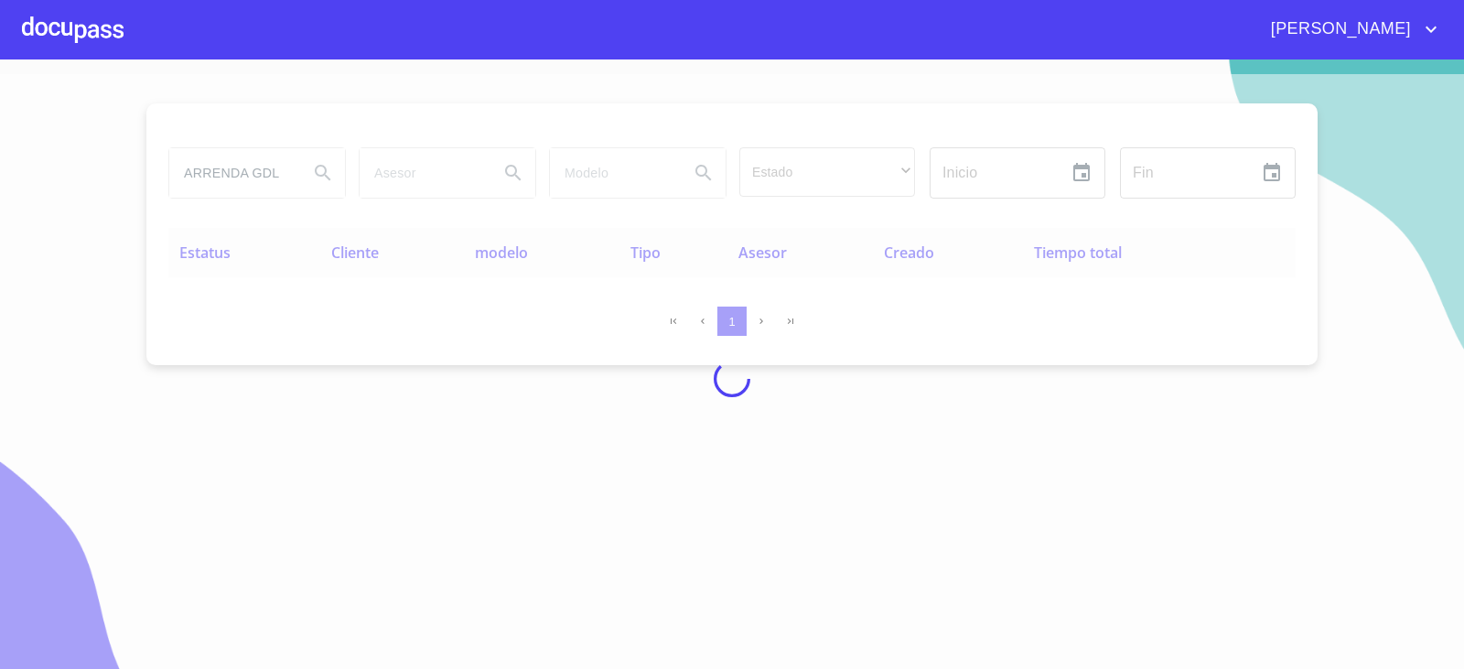
click at [92, 341] on div at bounding box center [732, 378] width 1464 height 609
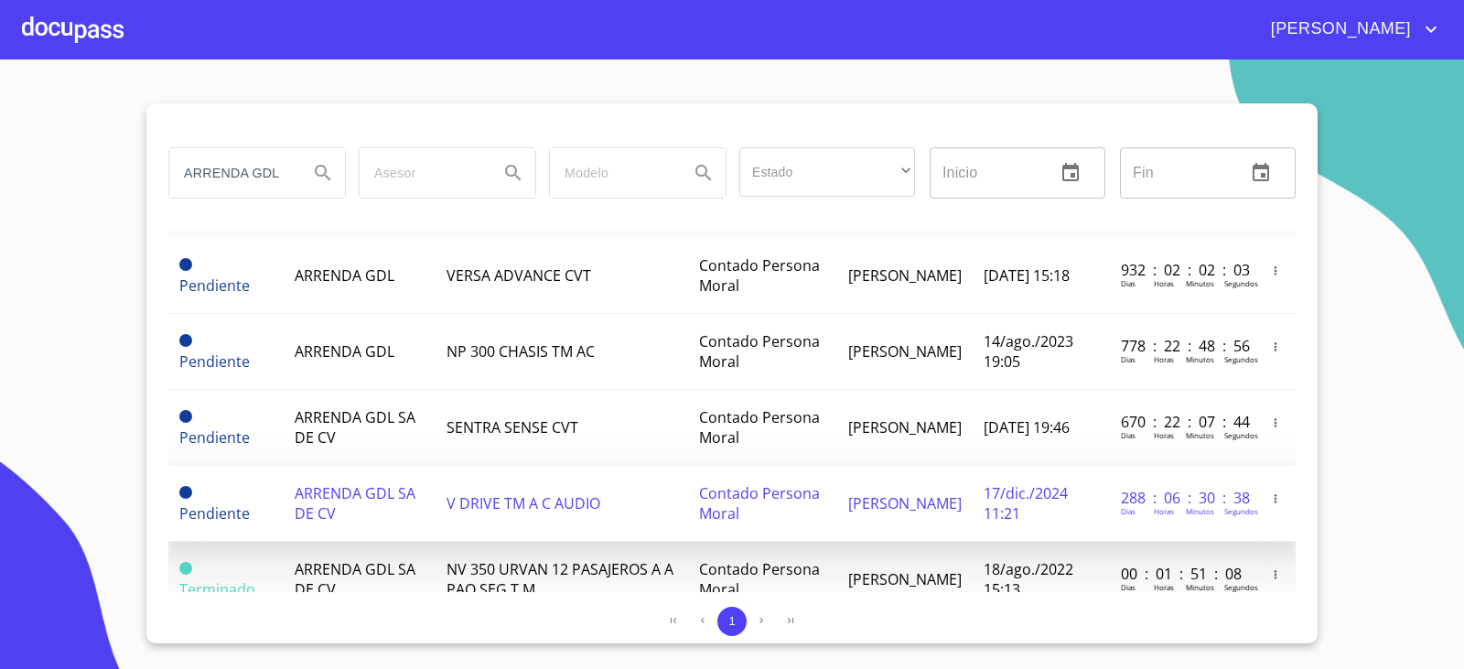
scroll to position [94, 0]
